Goal: Transaction & Acquisition: Subscribe to service/newsletter

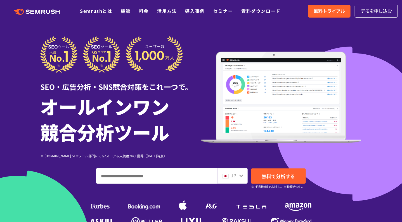
click at [47, 8] on link ".cls {fill: #FF642D;}" at bounding box center [37, 11] width 63 height 7
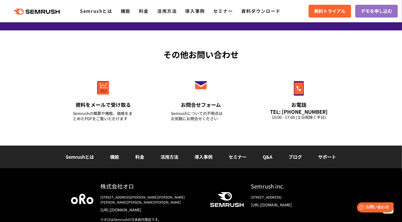
scroll to position [1986, 0]
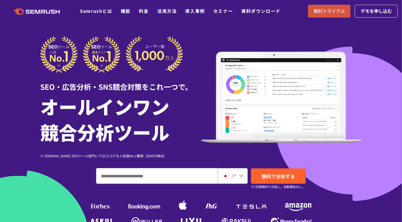
click at [322, 15] on span "無料トライアル" at bounding box center [328, 11] width 31 height 7
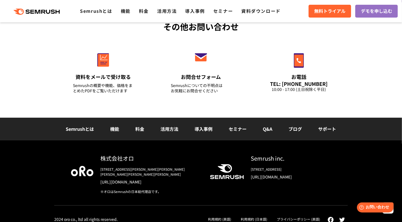
scroll to position [1986, 0]
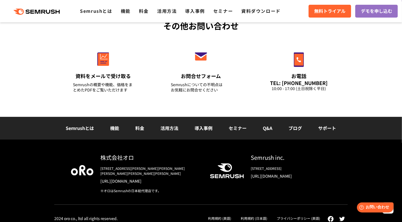
click at [82, 128] on link "Semrushとは" at bounding box center [80, 128] width 28 height 7
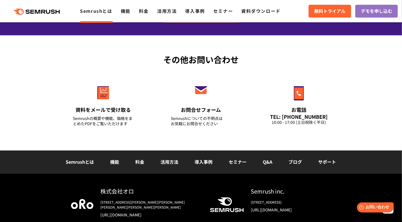
scroll to position [1372, 0]
